Goal: Task Accomplishment & Management: Manage account settings

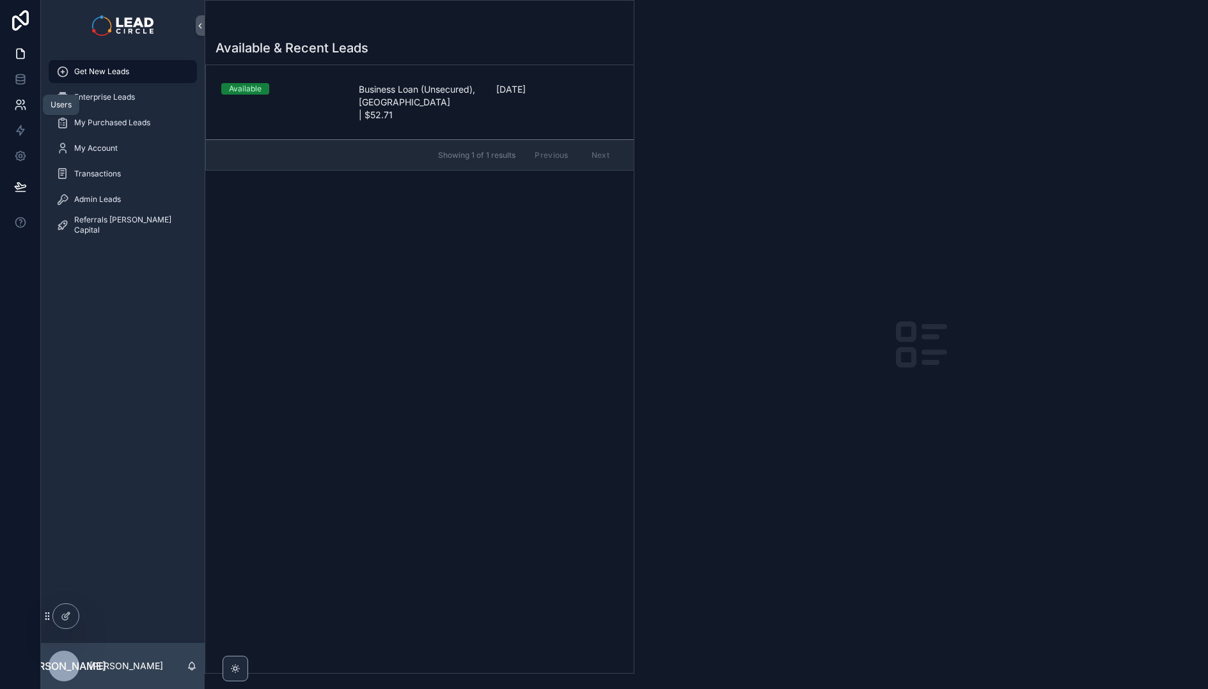
click at [22, 114] on link at bounding box center [20, 105] width 40 height 26
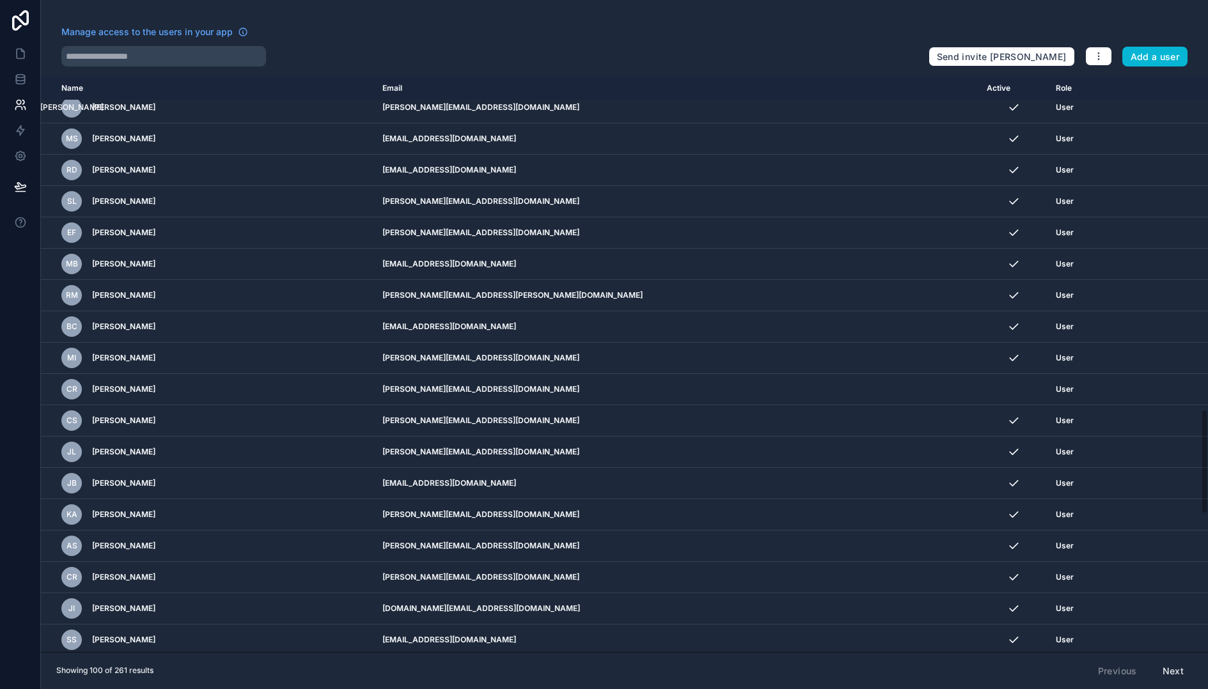
scroll to position [2581, 0]
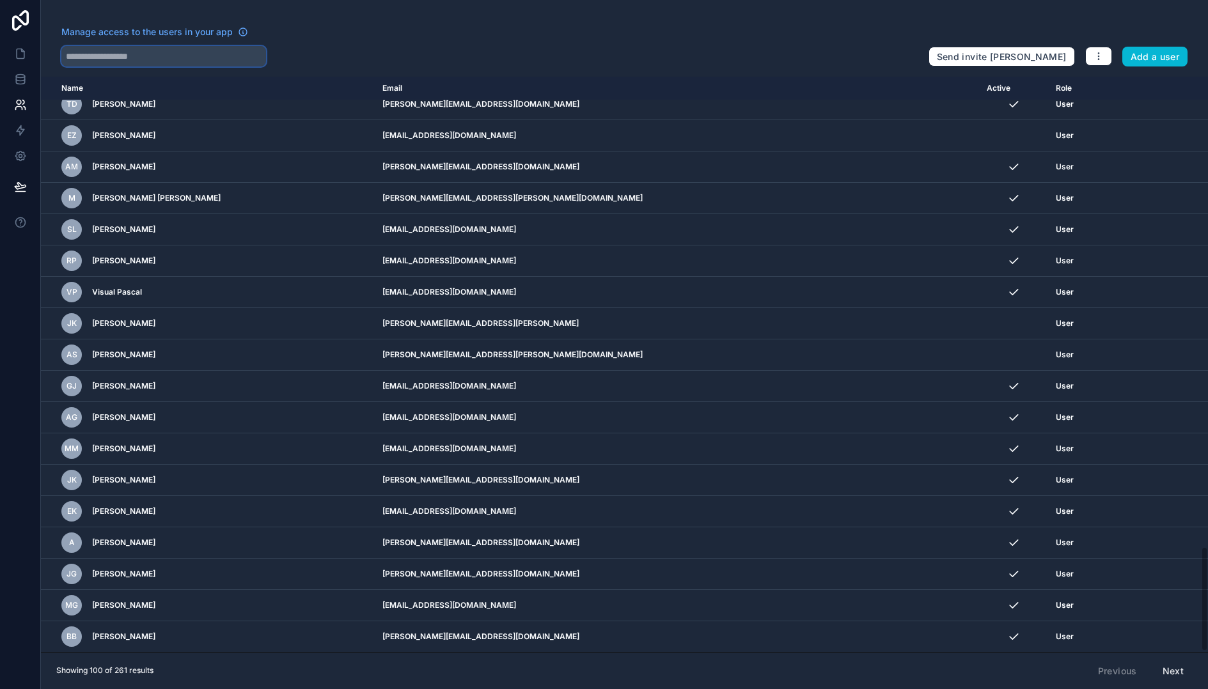
click at [182, 55] on input "text" at bounding box center [163, 56] width 205 height 20
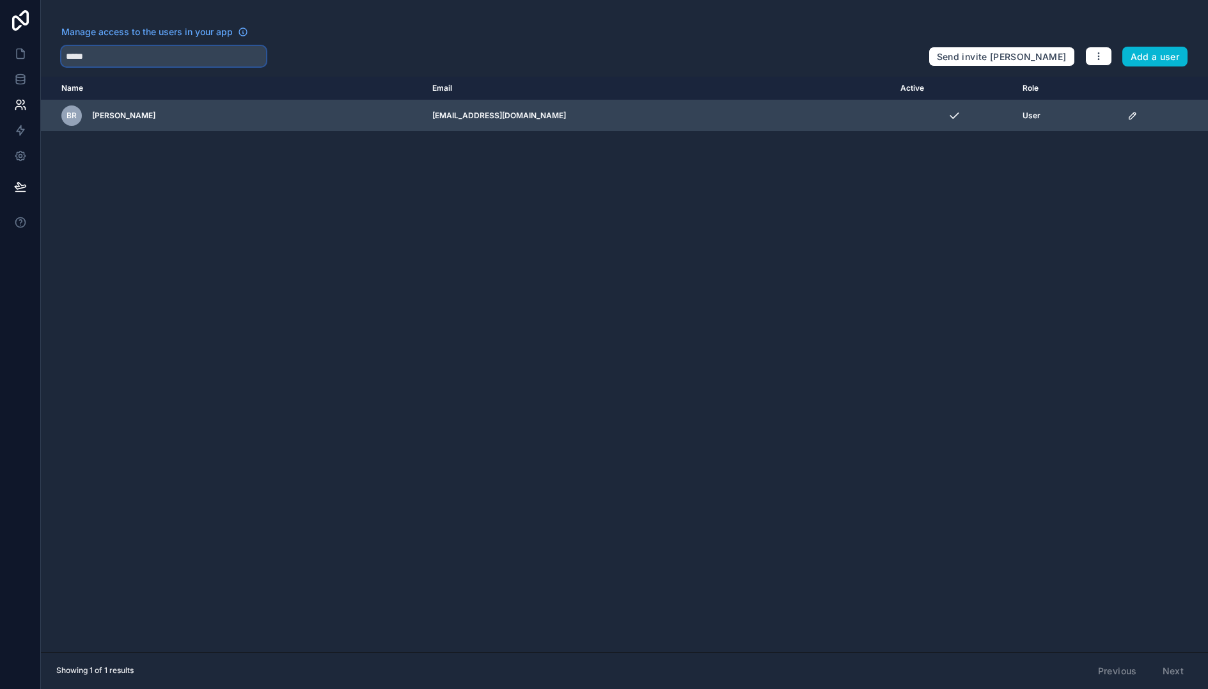
type input "*****"
click at [1129, 118] on icon "scrollable content" at bounding box center [1132, 116] width 6 height 6
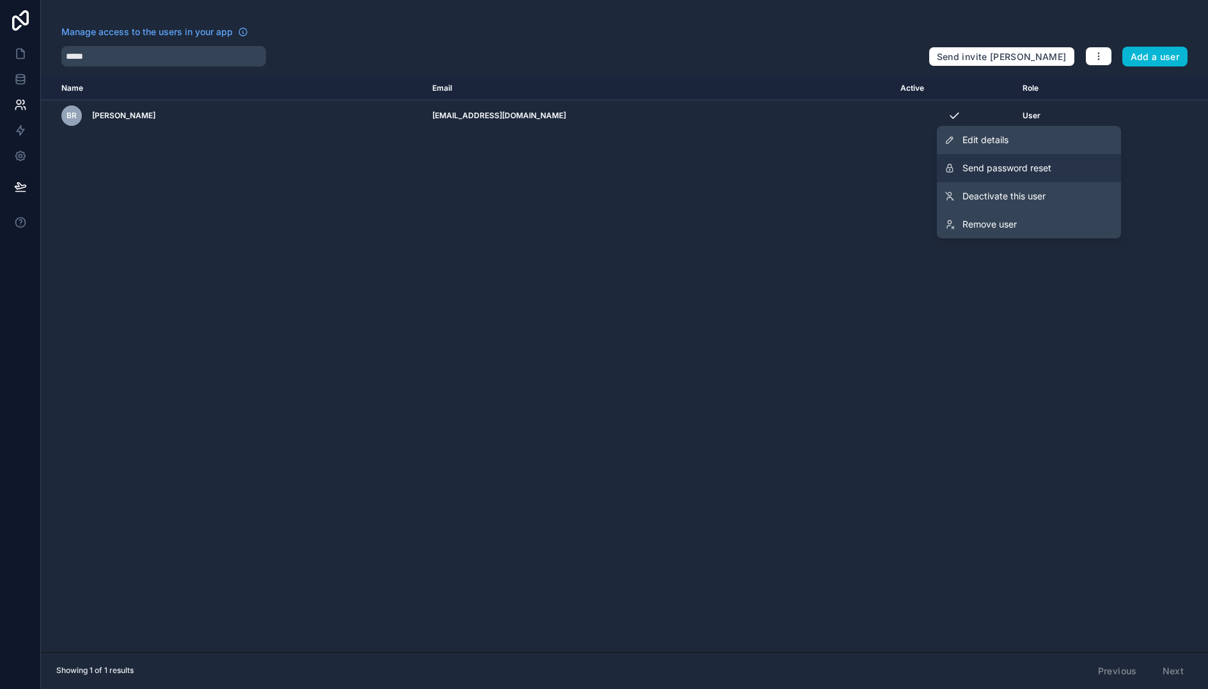
click at [1015, 168] on span "Send password reset" at bounding box center [1006, 168] width 89 height 13
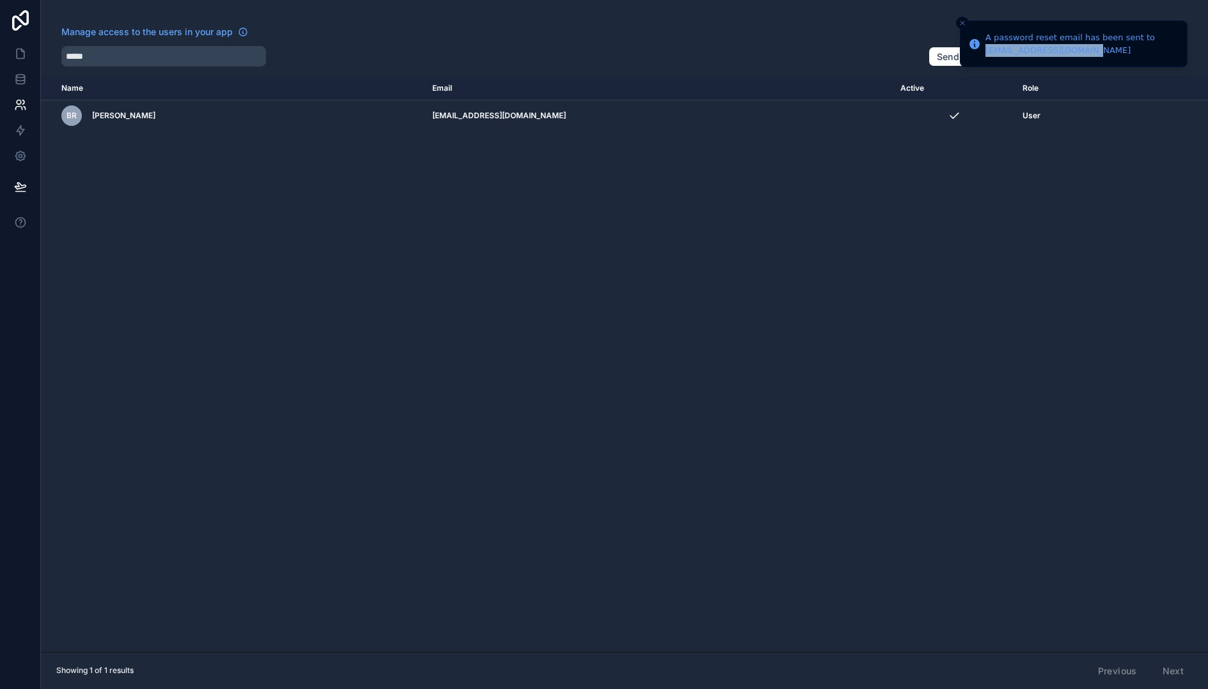
drag, startPoint x: 985, startPoint y: 51, endPoint x: 1087, endPoint y: 51, distance: 101.7
click at [1087, 51] on div "A password reset email has been sent to [EMAIL_ADDRESS][DOMAIN_NAME]" at bounding box center [1080, 43] width 191 height 25
drag, startPoint x: 1087, startPoint y: 51, endPoint x: 1012, endPoint y: 52, distance: 74.8
click at [1015, 52] on div "A password reset email has been sent to [EMAIL_ADDRESS][DOMAIN_NAME]" at bounding box center [1080, 43] width 191 height 25
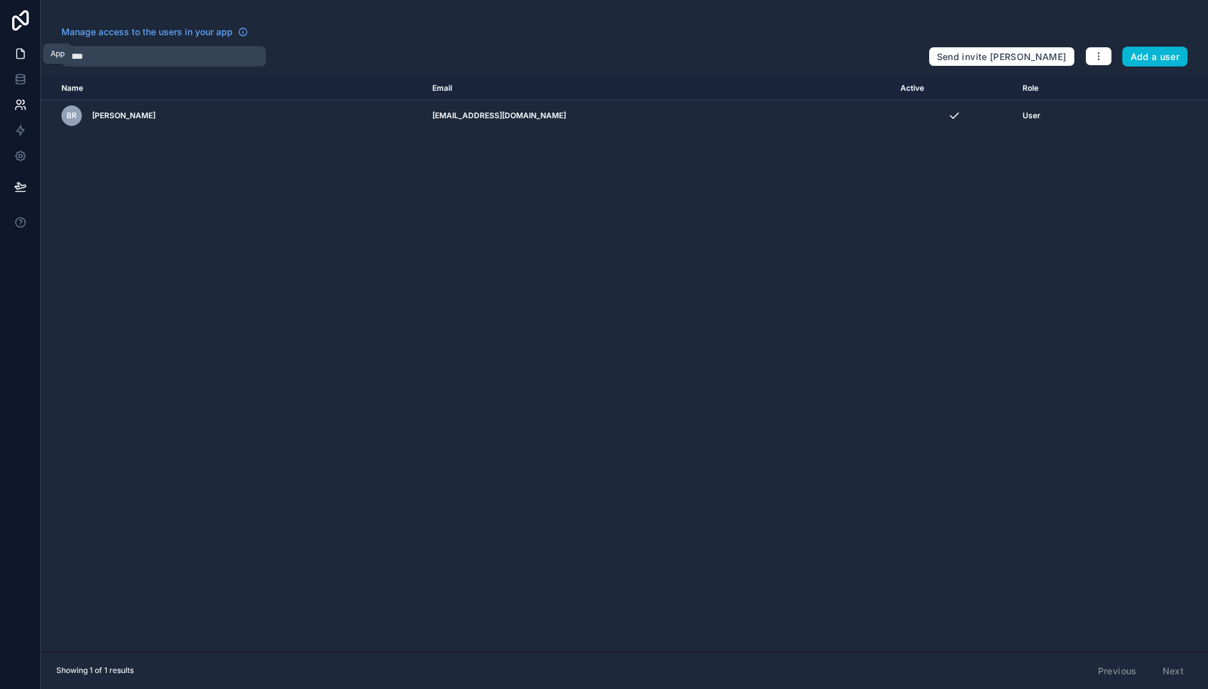
click at [26, 52] on icon at bounding box center [20, 53] width 13 height 13
